Goal: Task Accomplishment & Management: Use online tool/utility

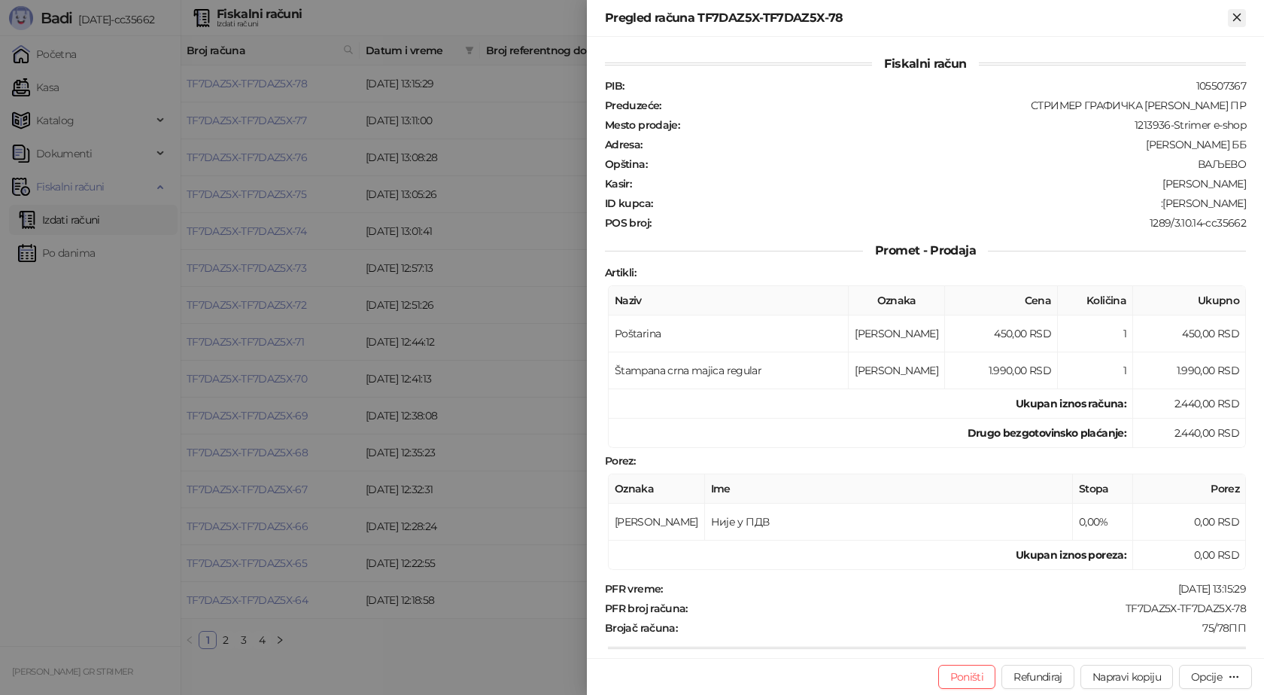
click at [1231, 15] on icon "Zatvori" at bounding box center [1238, 18] width 14 height 14
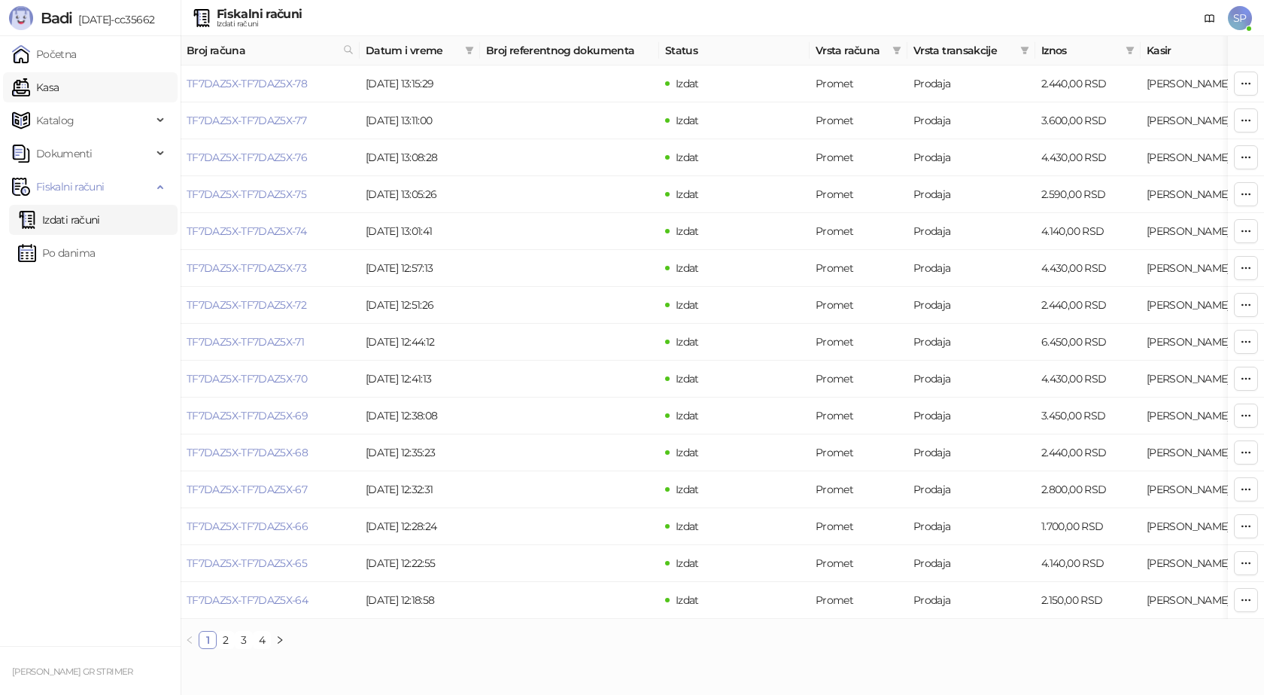
click at [37, 85] on link "Kasa" at bounding box center [35, 87] width 47 height 30
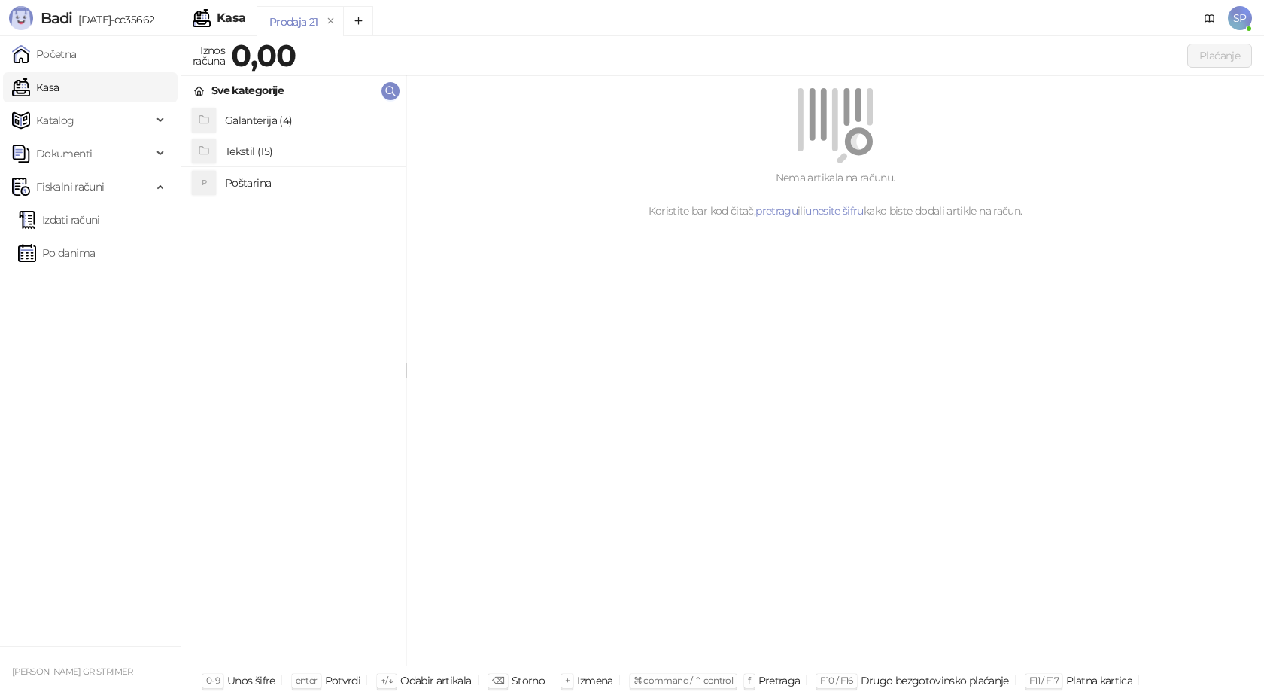
click at [258, 181] on h4 "Poštarina" at bounding box center [309, 183] width 169 height 24
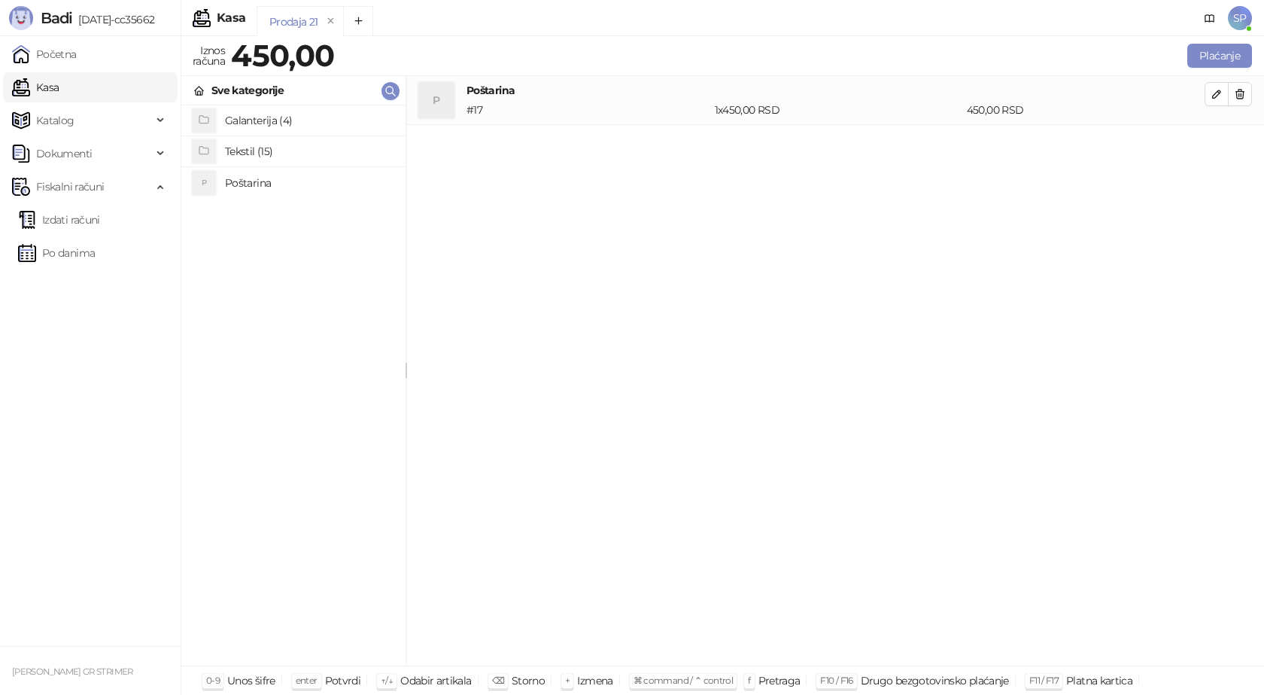
click at [230, 148] on h4 "Tekstil (15)" at bounding box center [309, 151] width 169 height 24
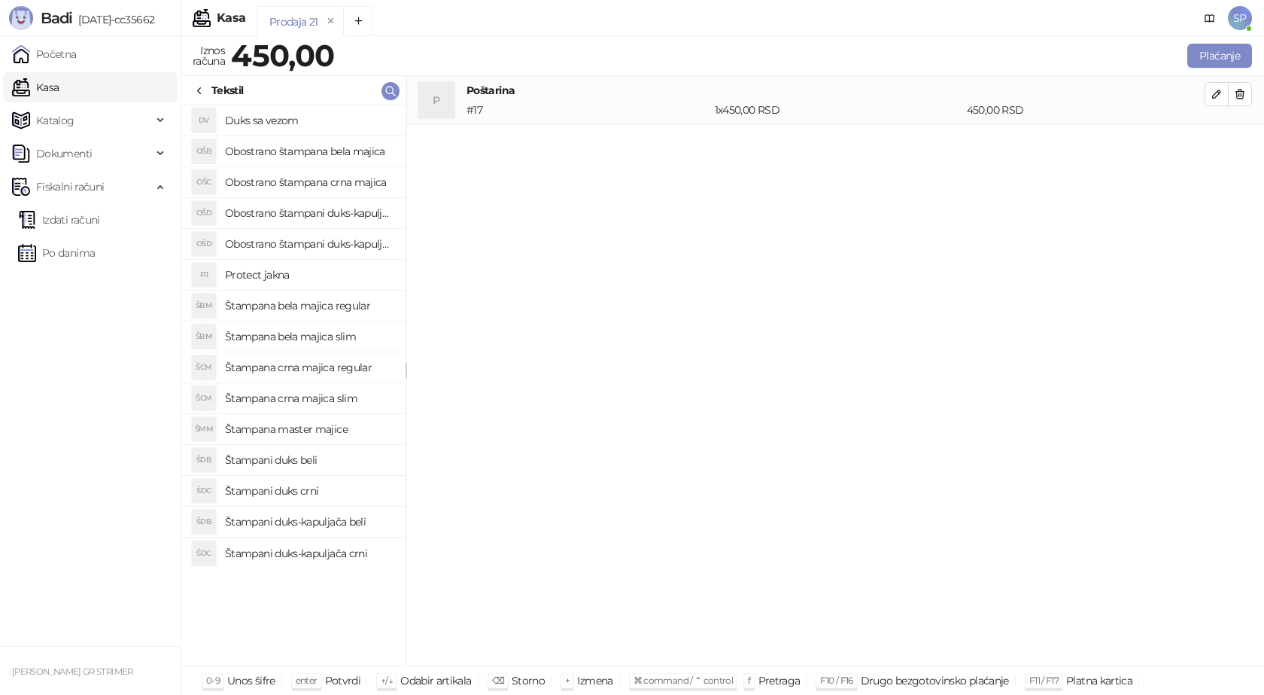
click at [339, 369] on h4 "Štampana crna majica regular" at bounding box center [309, 367] width 169 height 24
click at [1219, 143] on icon "button" at bounding box center [1217, 143] width 8 height 8
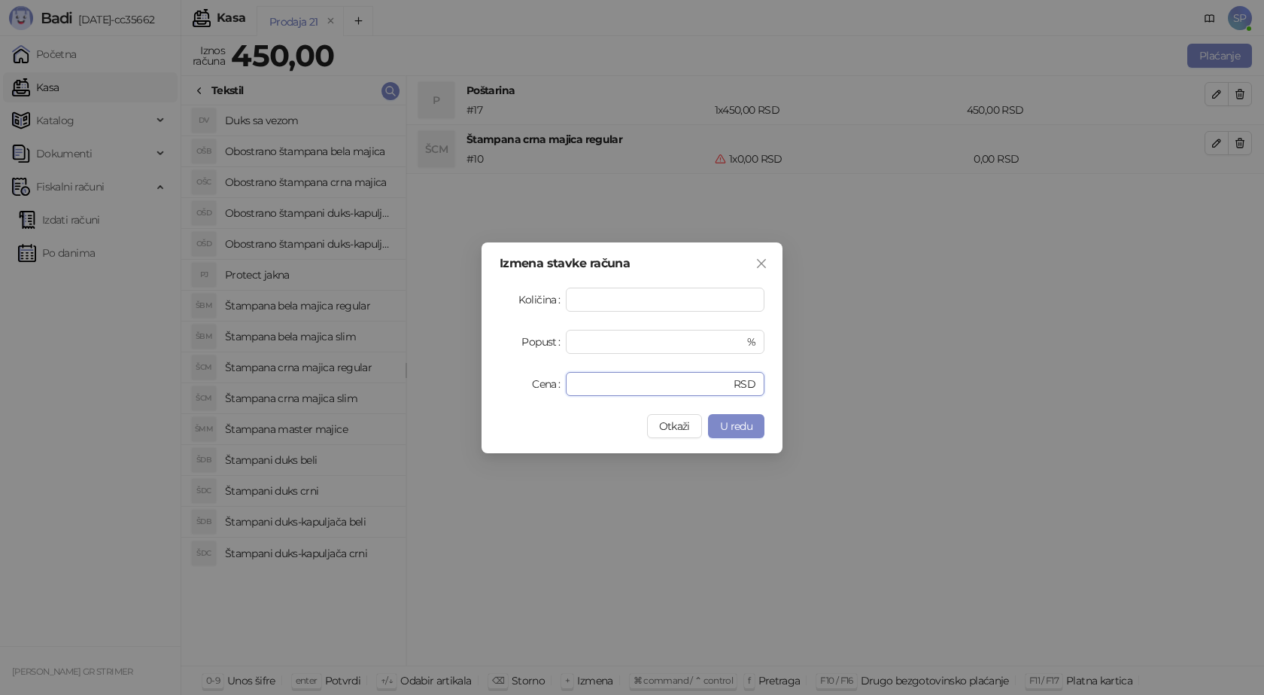
drag, startPoint x: 595, startPoint y: 388, endPoint x: 506, endPoint y: 387, distance: 89.6
click at [506, 387] on div "Cena * RSD" at bounding box center [632, 384] width 265 height 24
type input "****"
click at [717, 416] on button "U redu" at bounding box center [736, 426] width 56 height 24
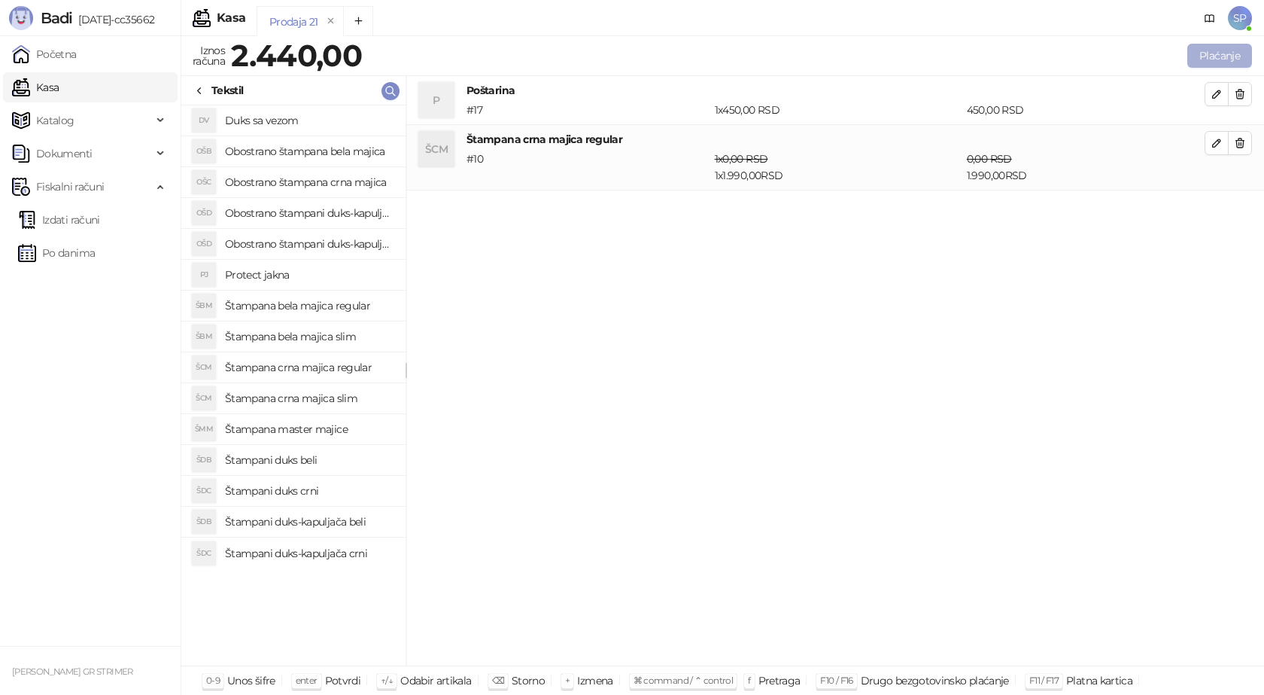
click at [1213, 50] on button "Plaćanje" at bounding box center [1220, 56] width 65 height 24
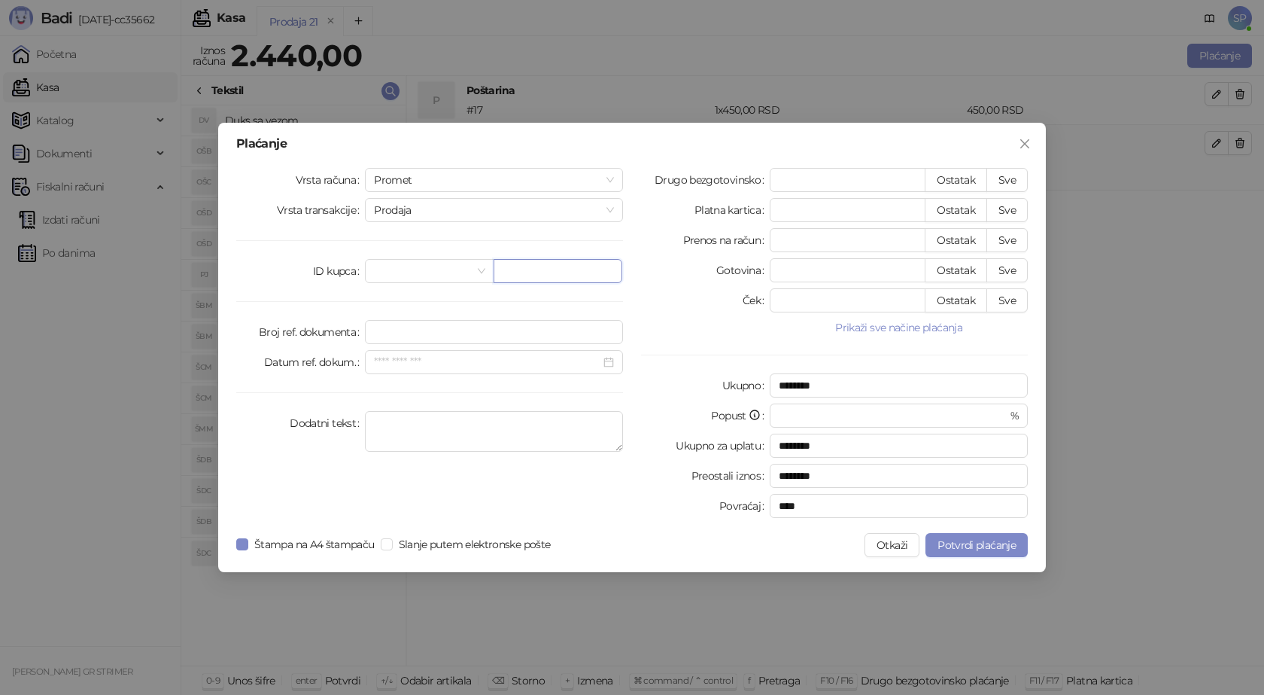
click at [519, 265] on input "text" at bounding box center [558, 271] width 129 height 24
paste input "**********"
type input "**********"
click at [1021, 181] on button "Sve" at bounding box center [1007, 180] width 41 height 24
type input "****"
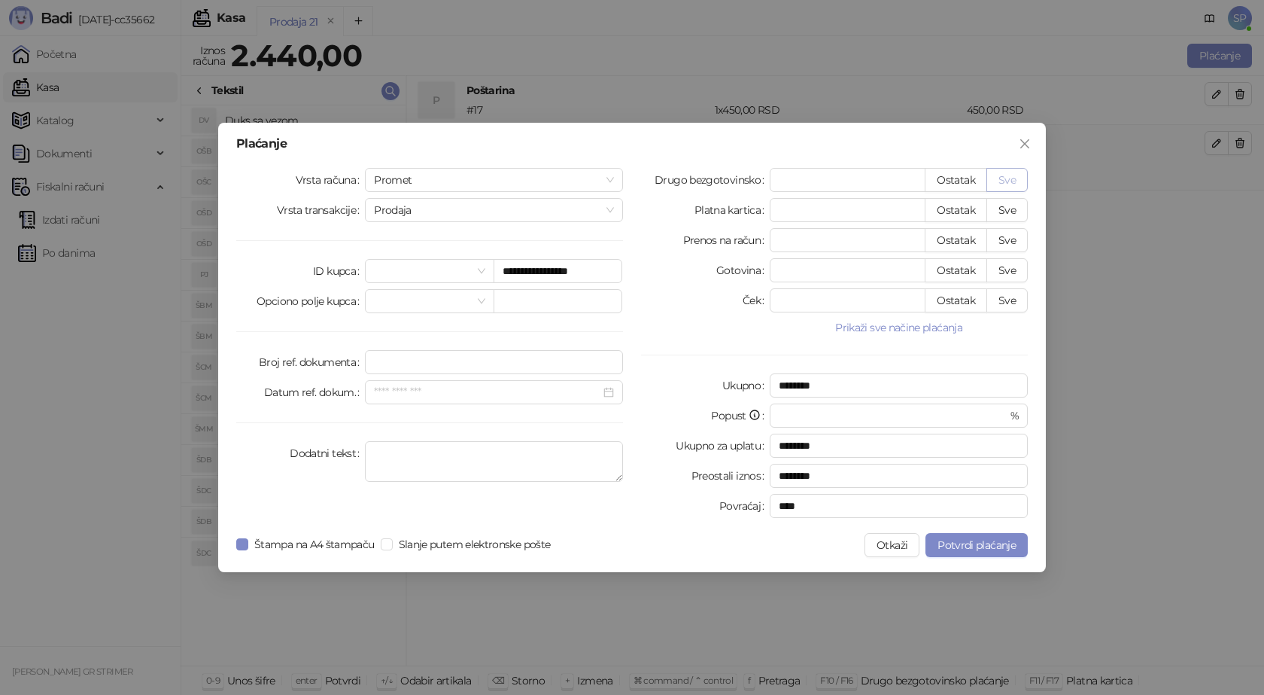
type input "****"
drag, startPoint x: 966, startPoint y: 555, endPoint x: 963, endPoint y: 549, distance: 7.7
click at [966, 553] on button "Potvrdi plaćanje" at bounding box center [977, 545] width 102 height 24
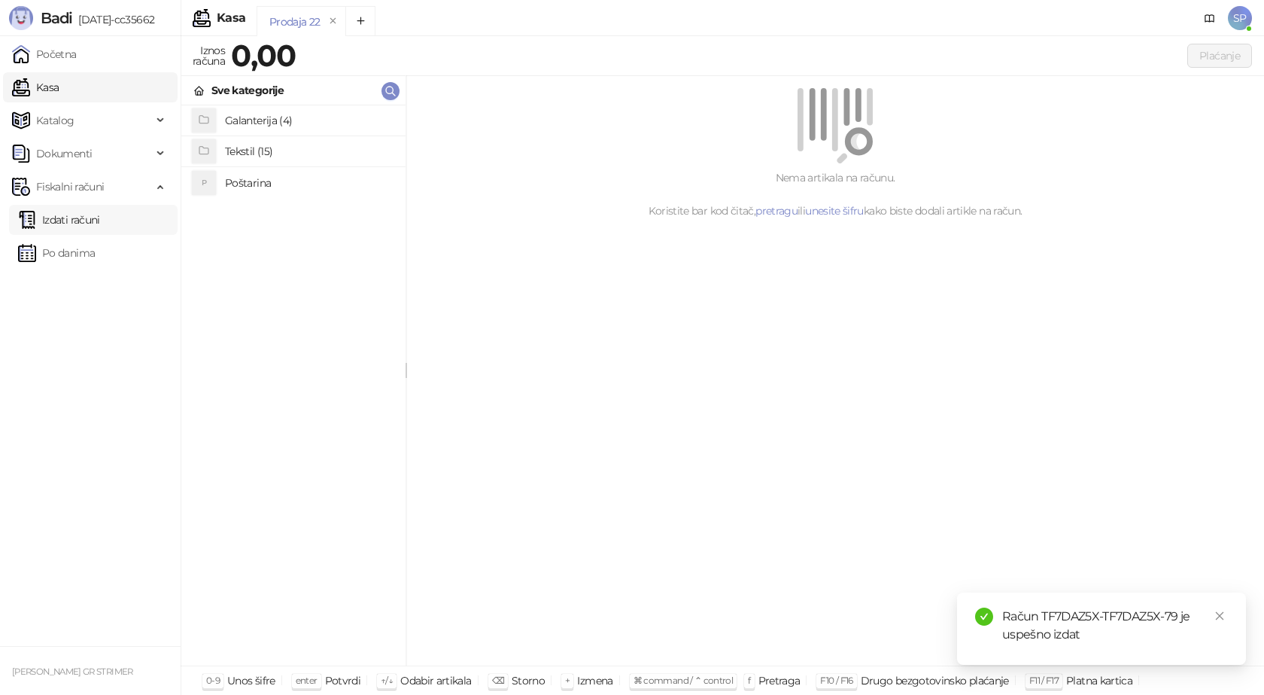
click at [93, 216] on link "Izdati računi" at bounding box center [59, 220] width 82 height 30
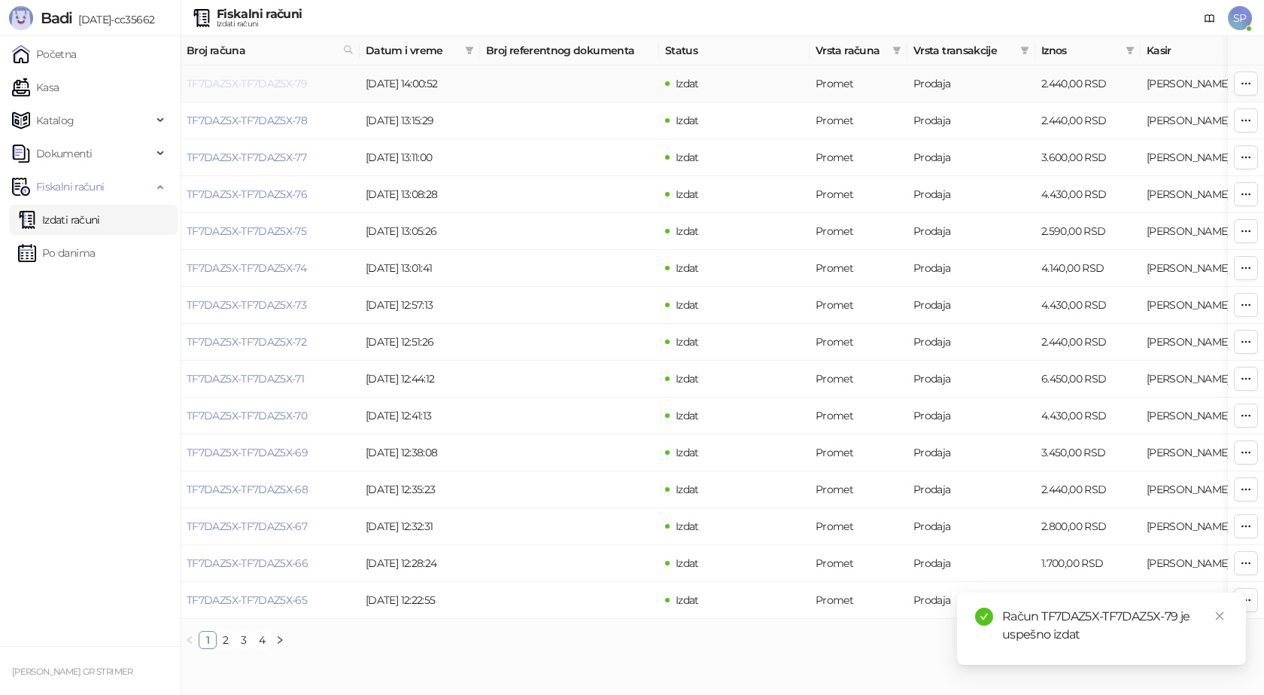
click at [251, 86] on link "TF7DAZ5X-TF7DAZ5X-79" at bounding box center [247, 84] width 120 height 14
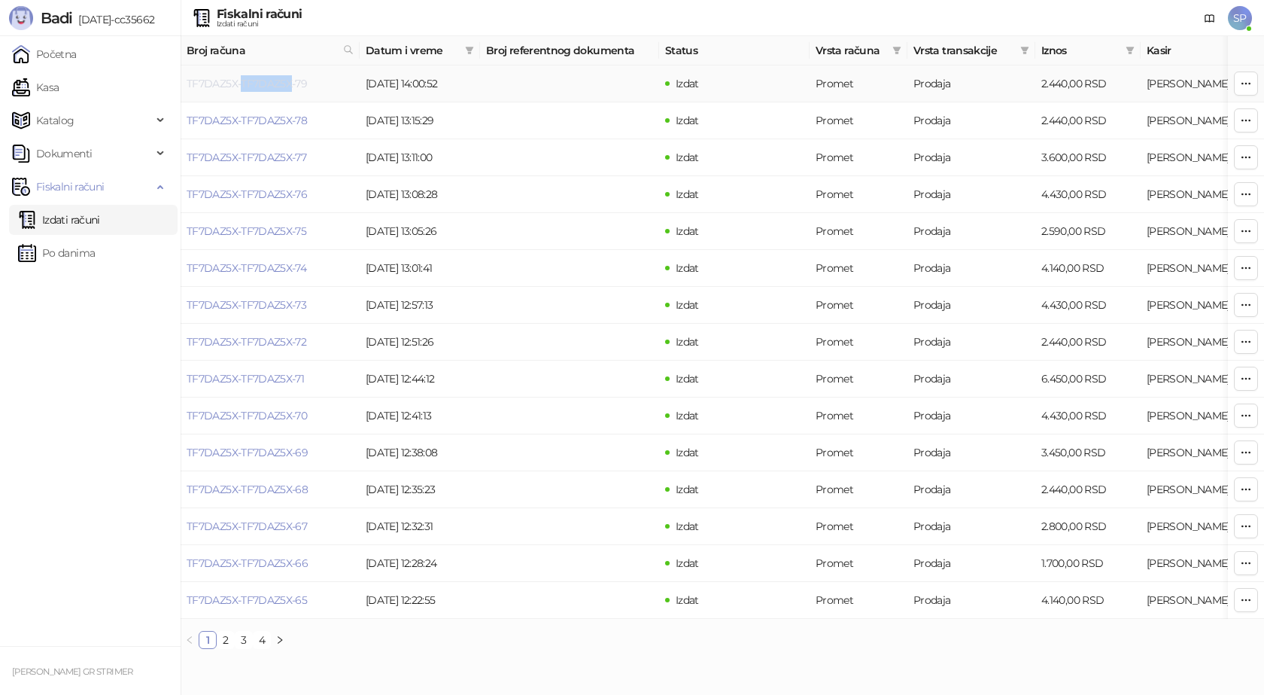
click at [251, 86] on link "TF7DAZ5X-TF7DAZ5X-79" at bounding box center [247, 84] width 120 height 14
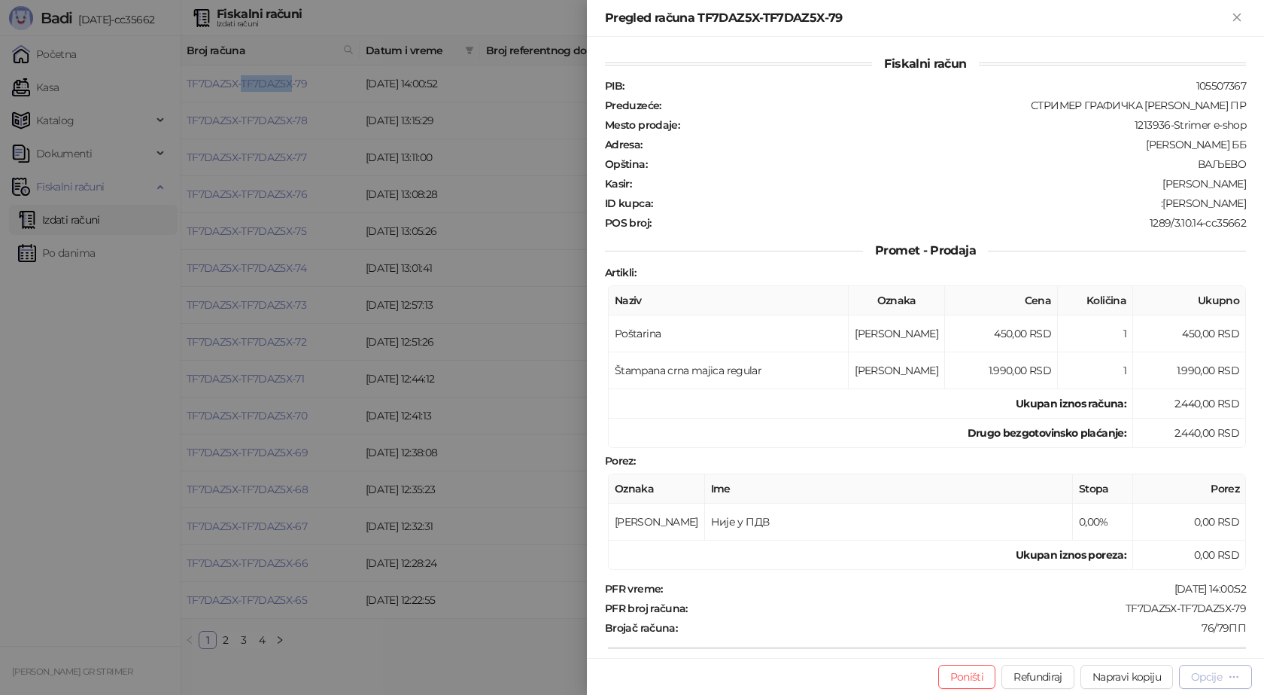
click at [1203, 680] on div "Opcije" at bounding box center [1206, 677] width 31 height 14
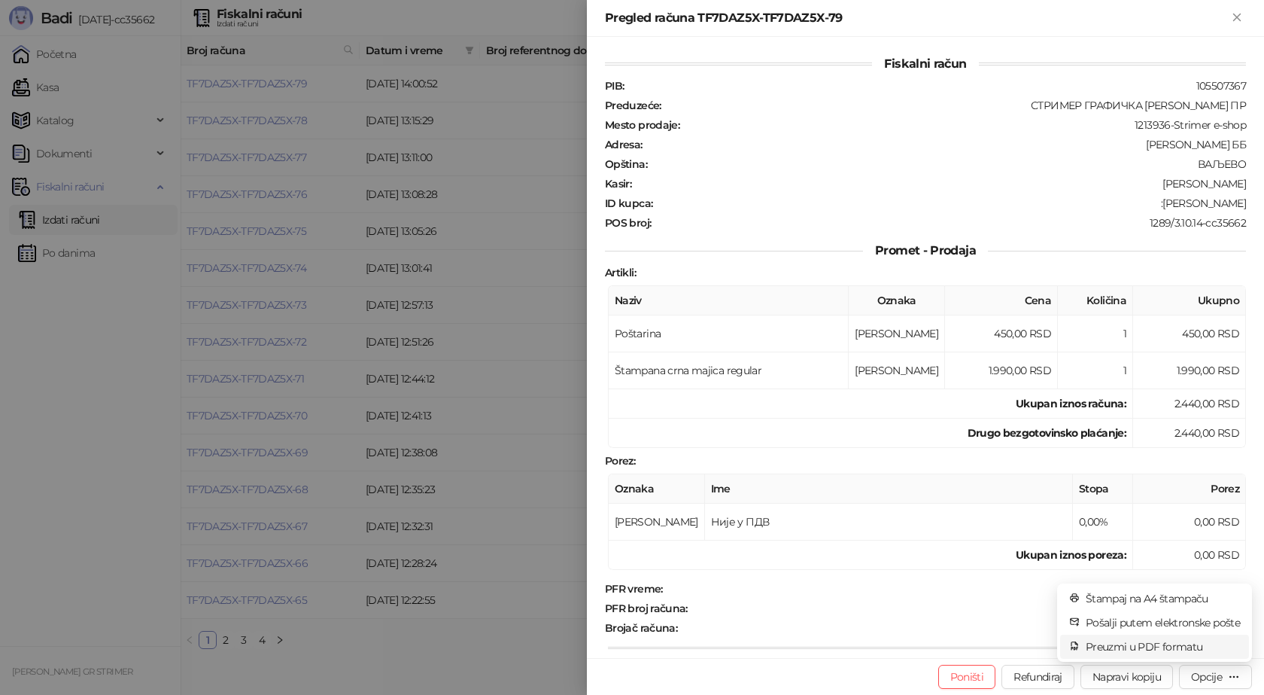
click at [1189, 650] on span "Preuzmi u PDF formatu" at bounding box center [1163, 646] width 154 height 17
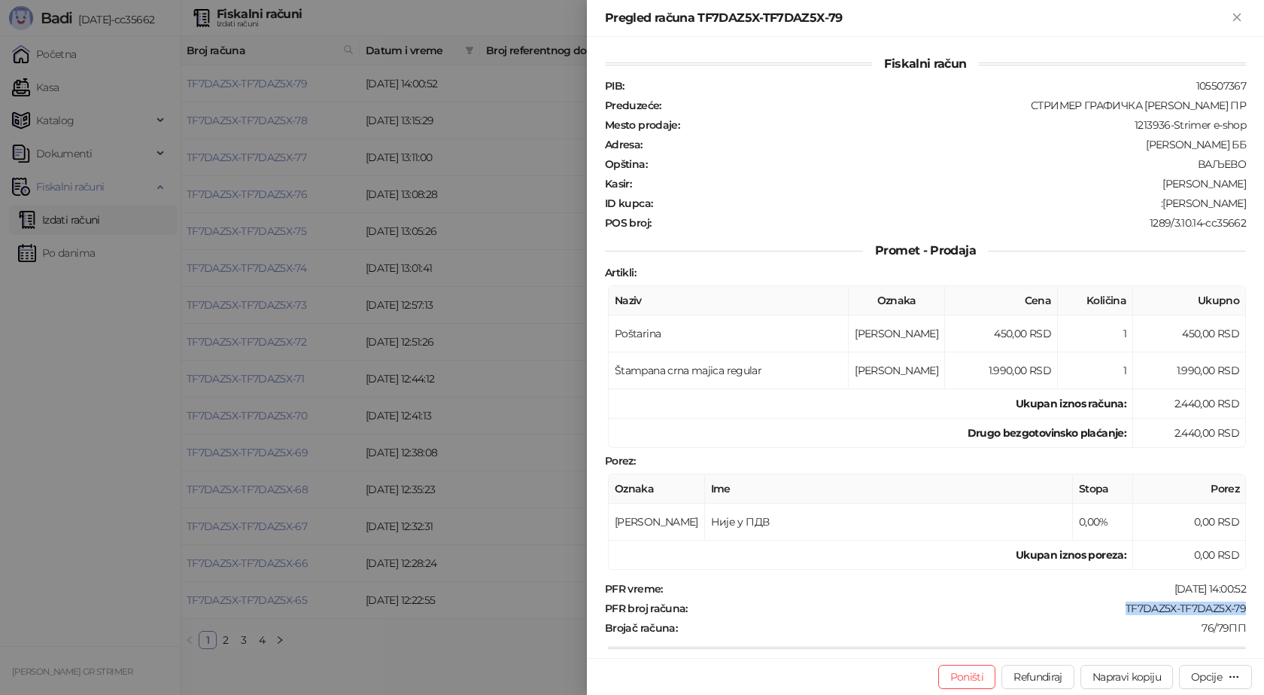
drag, startPoint x: 1234, startPoint y: 608, endPoint x: 1116, endPoint y: 603, distance: 118.3
click at [1116, 603] on div "TF7DAZ5X-TF7DAZ5X-79" at bounding box center [968, 608] width 558 height 14
copy div "TF7DAZ5X-TF7DAZ5X-79"
drag, startPoint x: 1154, startPoint y: 202, endPoint x: 1234, endPoint y: 197, distance: 80.0
click at [1234, 197] on div ":[PERSON_NAME]" at bounding box center [951, 203] width 594 height 14
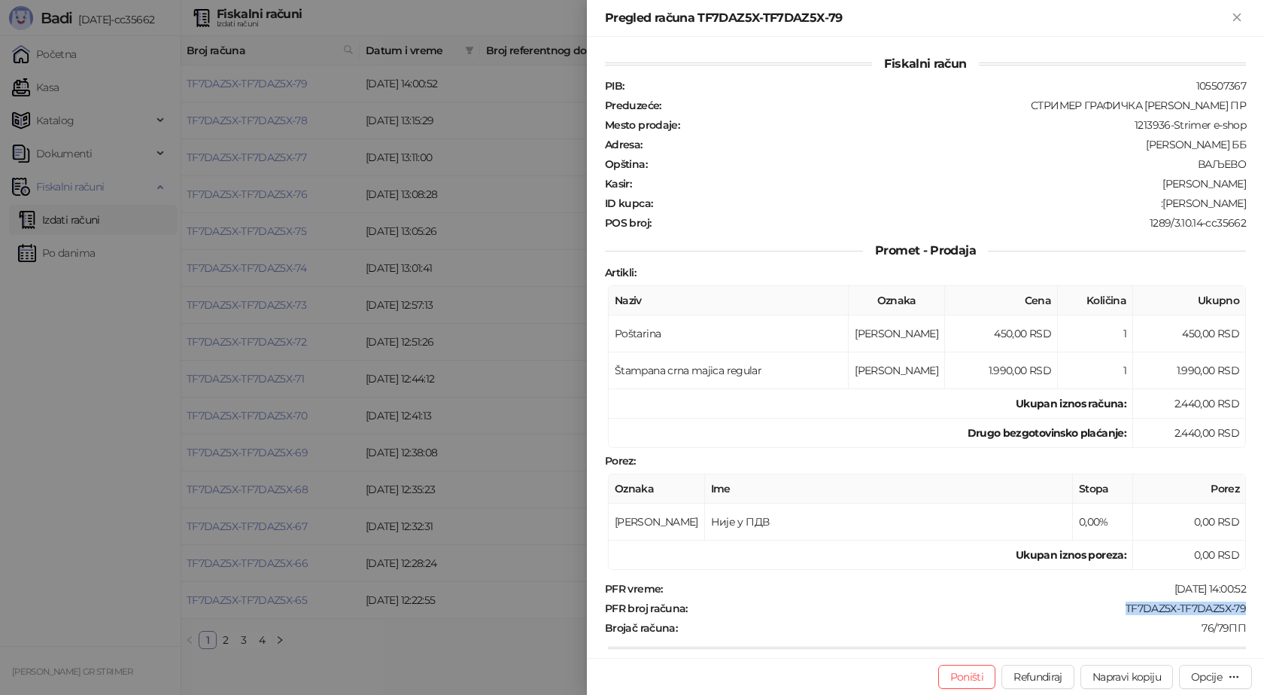
copy div "[PERSON_NAME]"
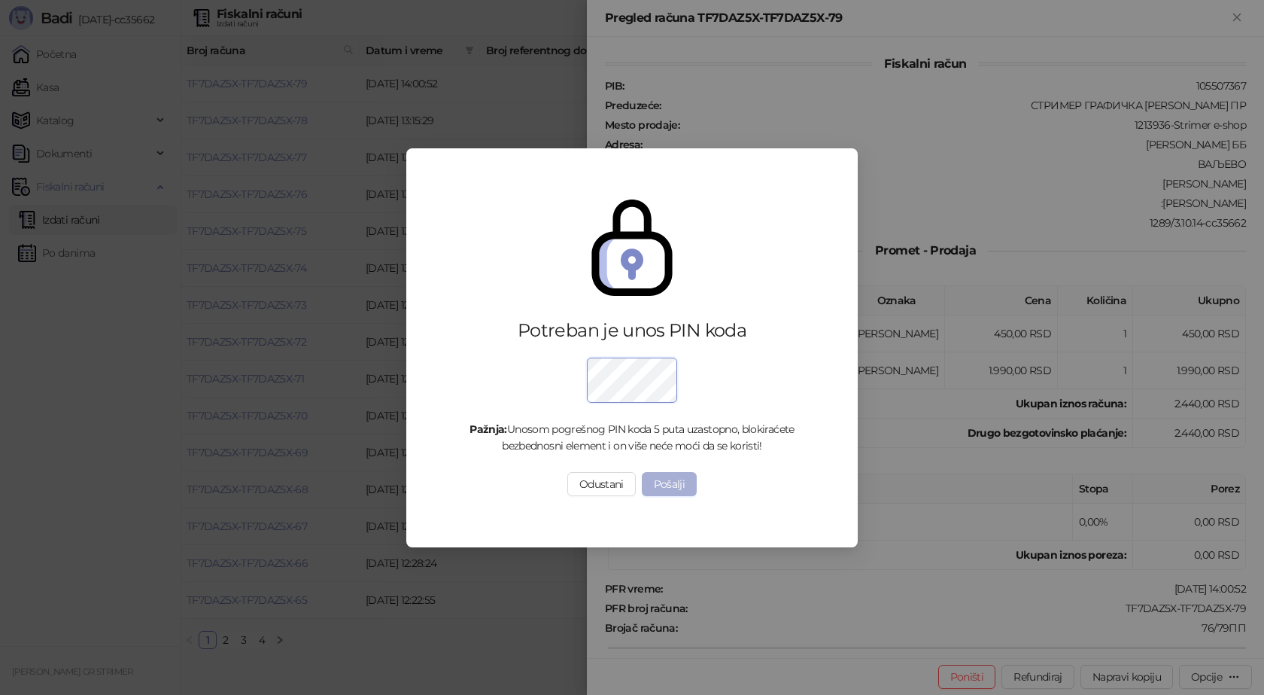
click at [666, 485] on button "Pošalji" at bounding box center [670, 484] width 56 height 24
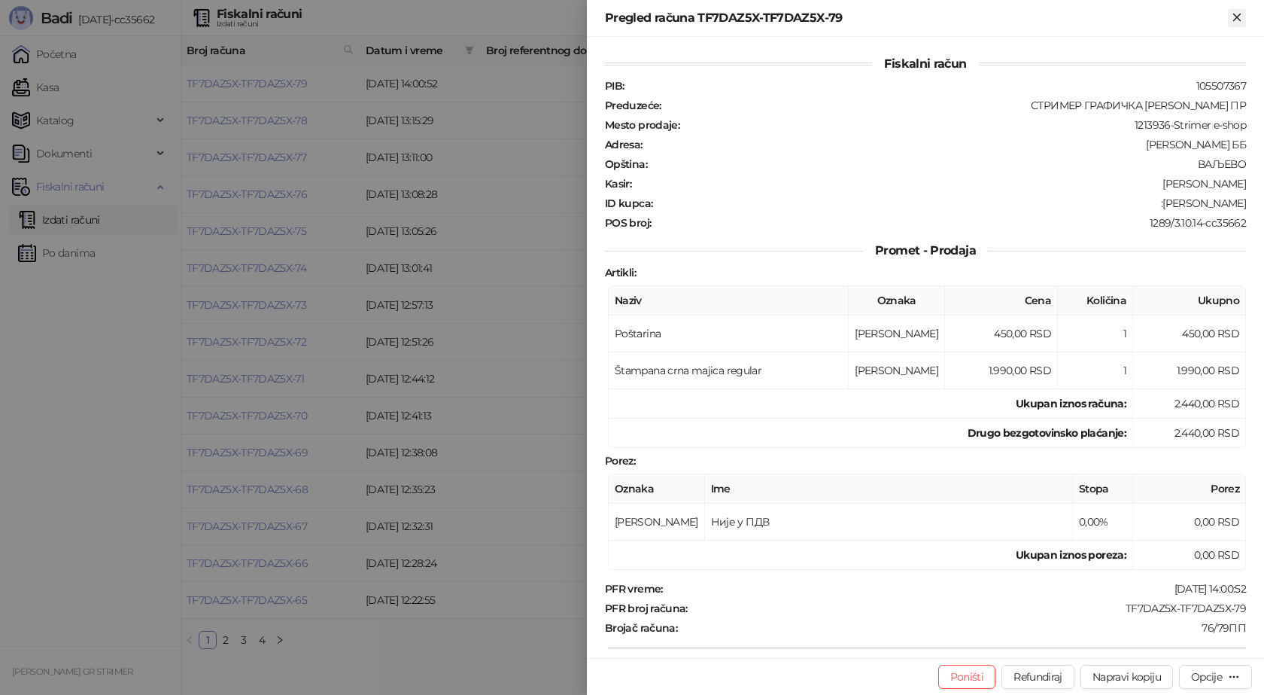
click at [1234, 16] on icon "Zatvori" at bounding box center [1238, 18] width 14 height 14
